Goal: Find specific page/section

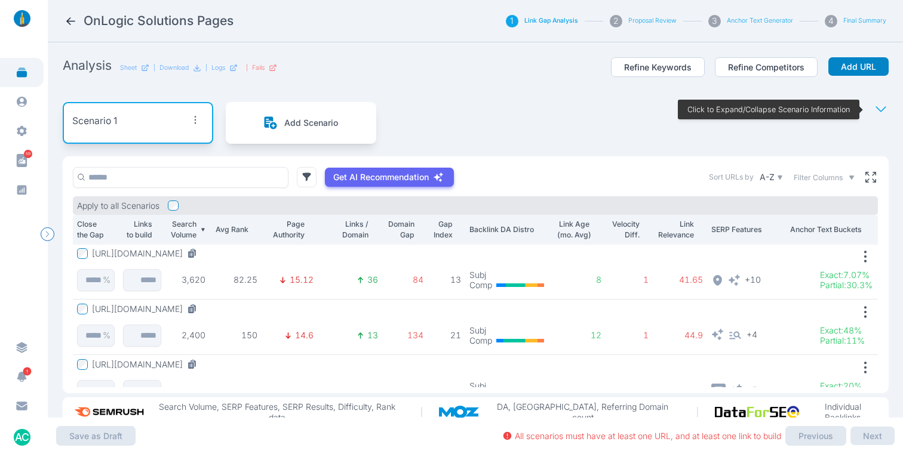
drag, startPoint x: 84, startPoint y: 22, endPoint x: 72, endPoint y: 22, distance: 12.5
click at [84, 22] on h2 "OnLogic Solutions Pages" at bounding box center [159, 21] width 150 height 17
click at [70, 22] on icon at bounding box center [70, 21] width 13 height 13
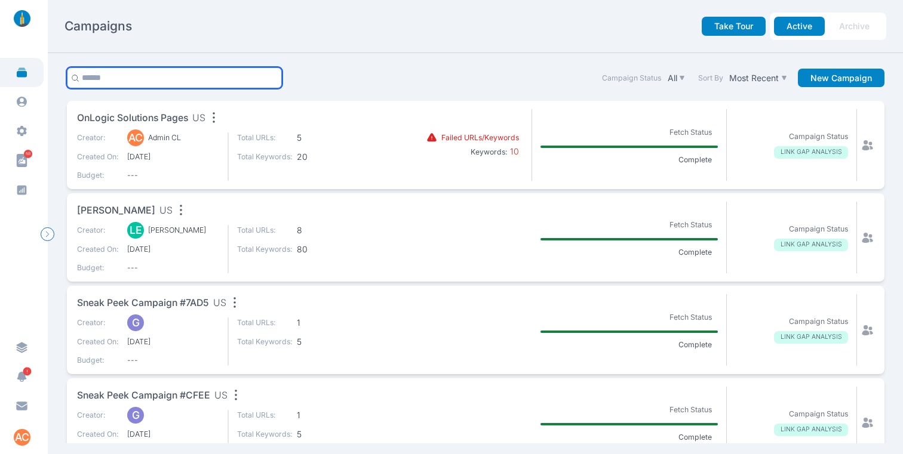
click at [162, 84] on input "text" at bounding box center [175, 77] width 216 height 21
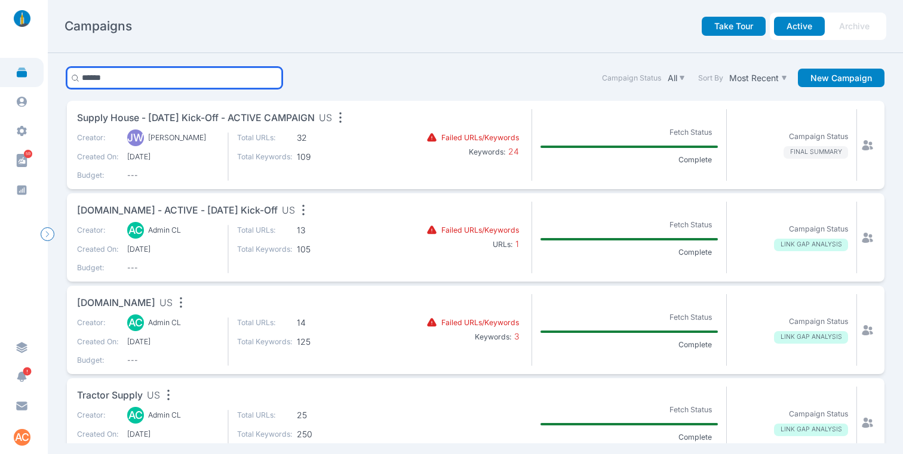
type input "******"
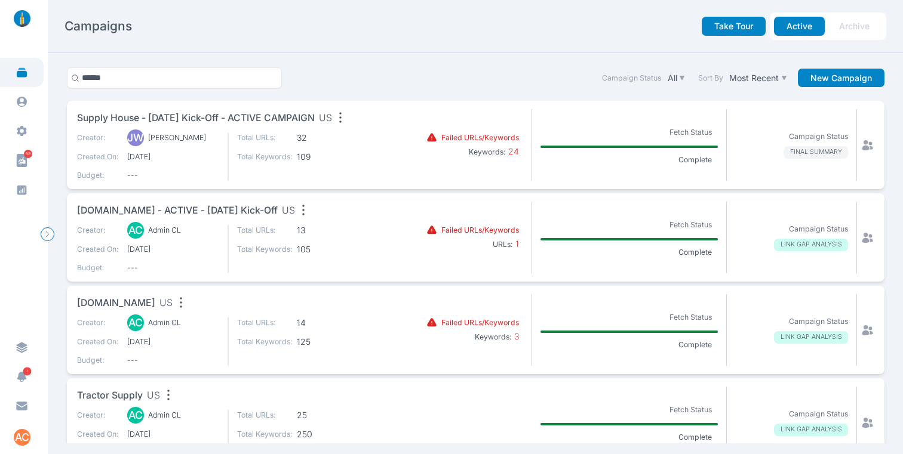
click at [125, 116] on span "Supply House - [DATE] Kick-off - ACTIVE CAMPAIGN" at bounding box center [196, 118] width 238 height 15
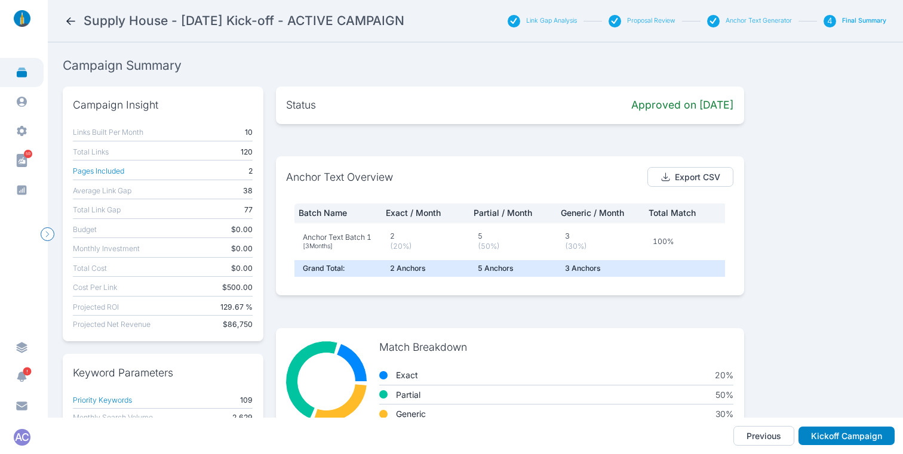
click at [559, 19] on button "Link Gap Analysis" at bounding box center [551, 21] width 51 height 8
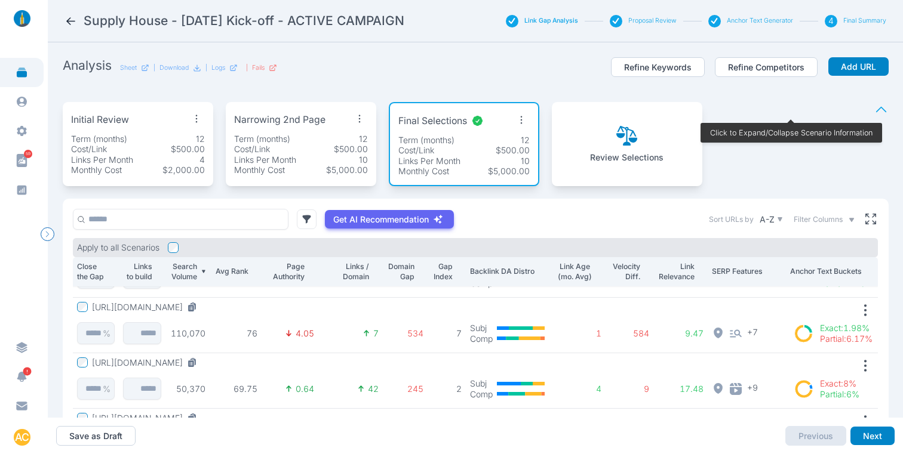
scroll to position [44, 0]
